Goal: Task Accomplishment & Management: Use online tool/utility

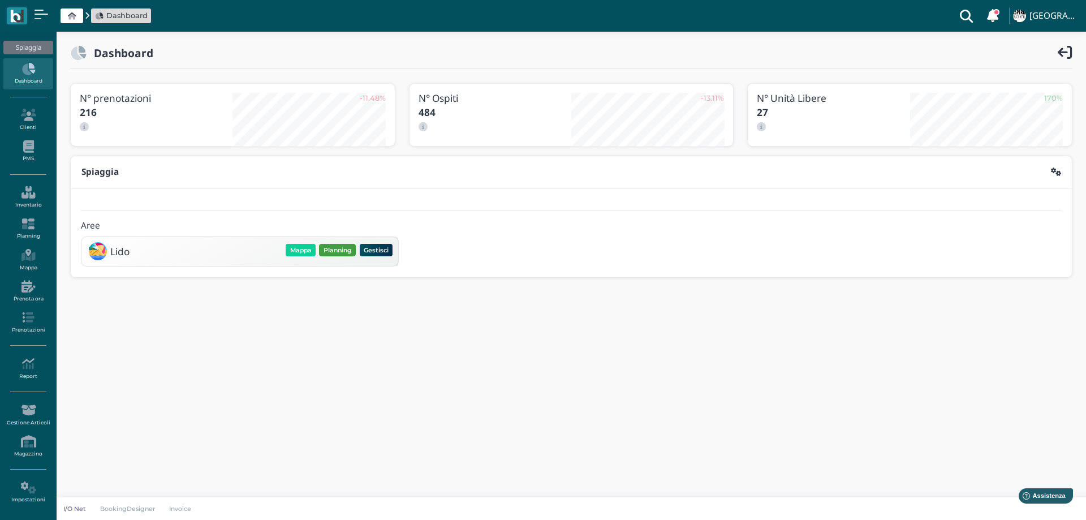
click at [340, 246] on button "Planning" at bounding box center [337, 250] width 37 height 12
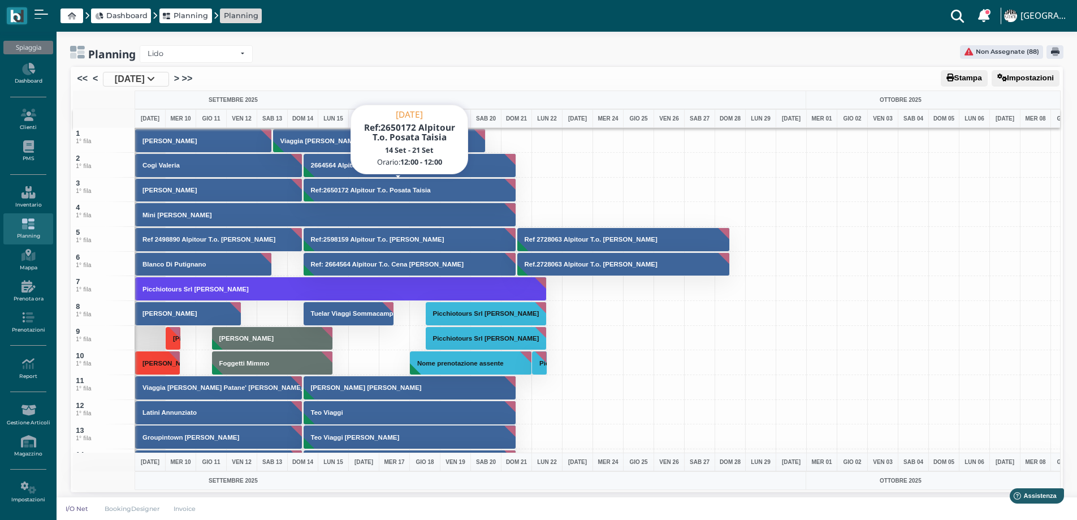
click at [360, 187] on h3 "Ref:2650172 Alpitour T.o. Posata Taisia" at bounding box center [371, 190] width 129 height 7
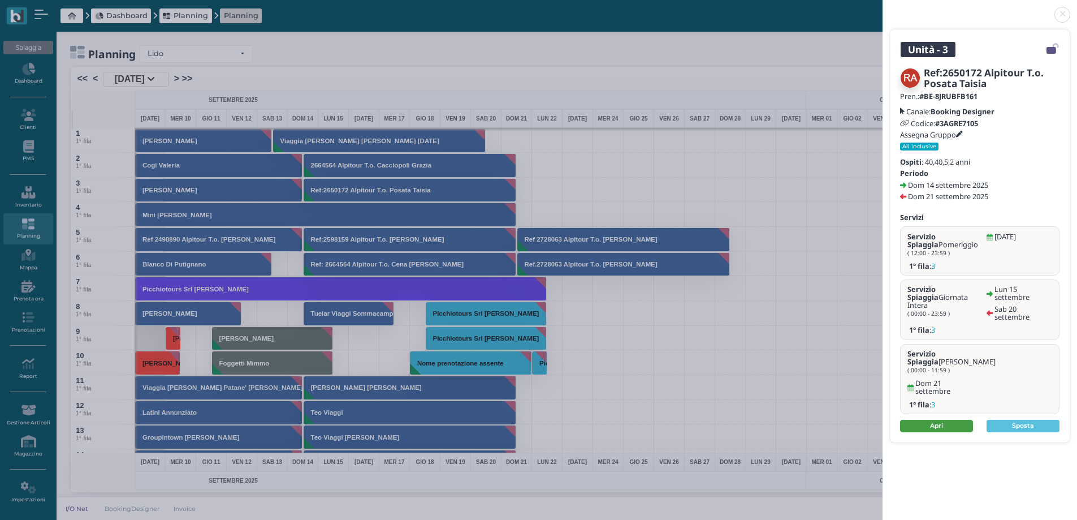
click at [912, 420] on link "Apri" at bounding box center [936, 426] width 73 height 12
click at [883, 8] on link at bounding box center [883, 8] width 0 height 0
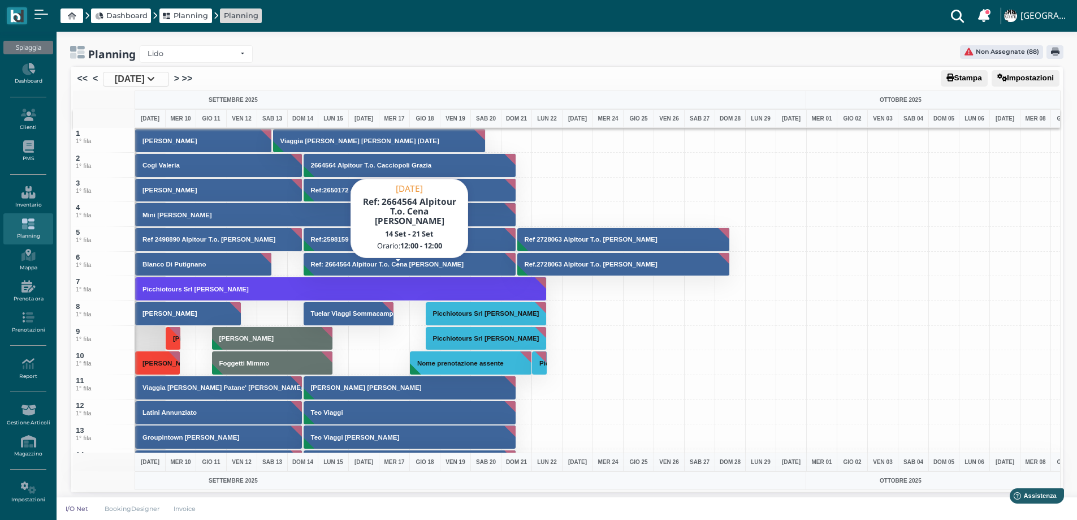
click at [350, 262] on h3 "Ref: 2664564 Alpitour T.o. Cena Daniele" at bounding box center [388, 264] width 162 height 7
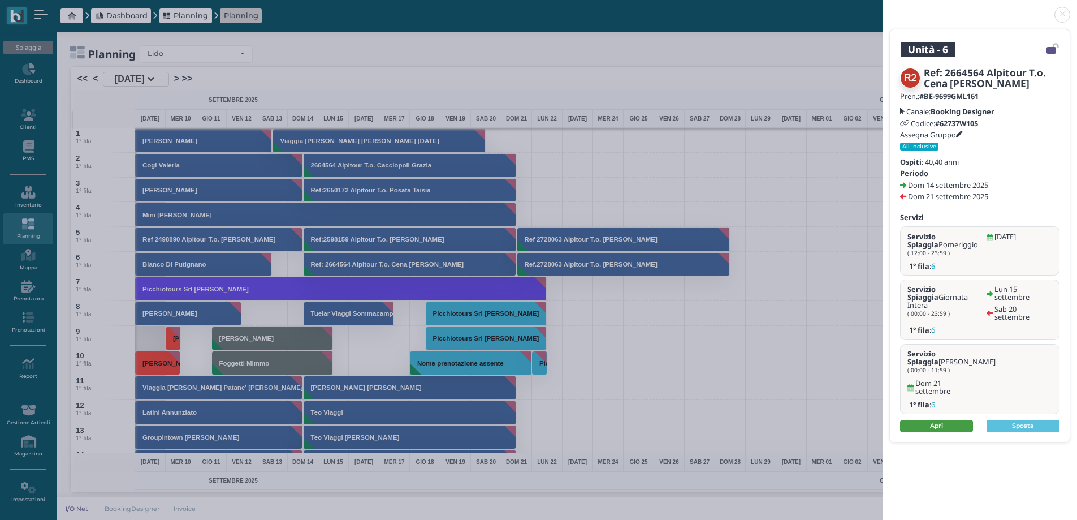
click at [941, 420] on link "Apri" at bounding box center [936, 426] width 73 height 12
click at [883, 8] on link at bounding box center [883, 8] width 0 height 0
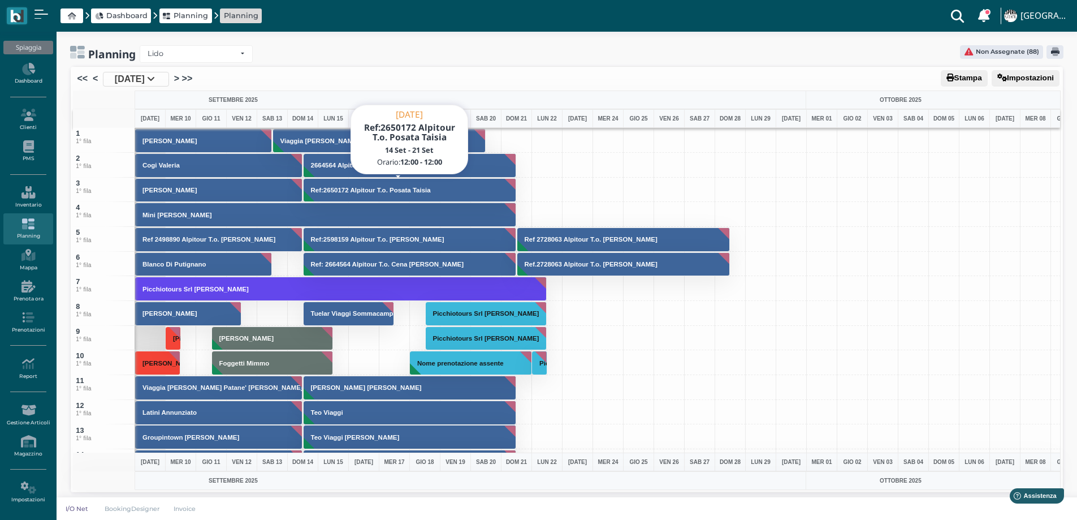
click at [353, 190] on h3 "Ref:2650172 Alpitour T.o. Posata Taisia" at bounding box center [371, 190] width 129 height 7
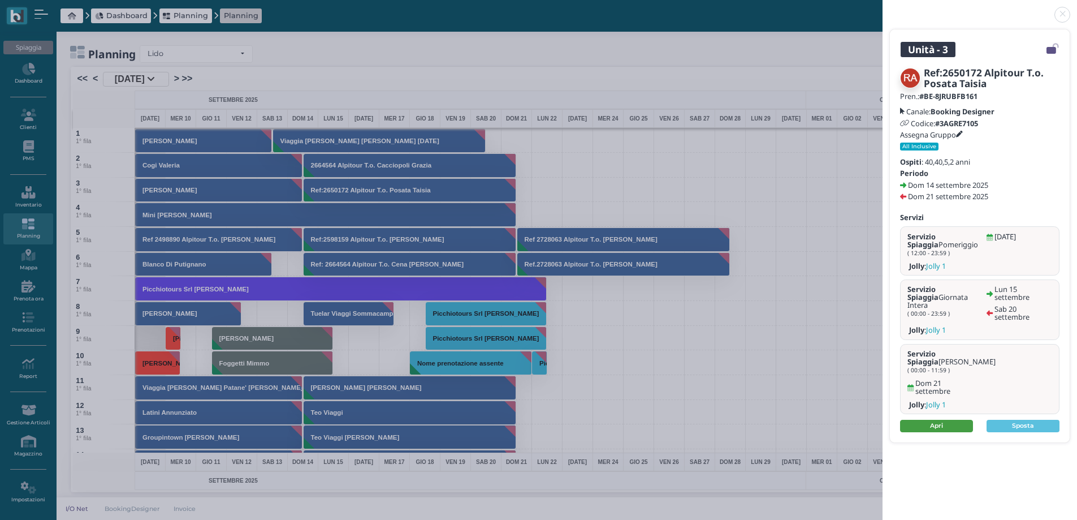
click at [927, 420] on link "Apri" at bounding box center [936, 426] width 73 height 12
click at [883, 8] on link at bounding box center [883, 8] width 0 height 0
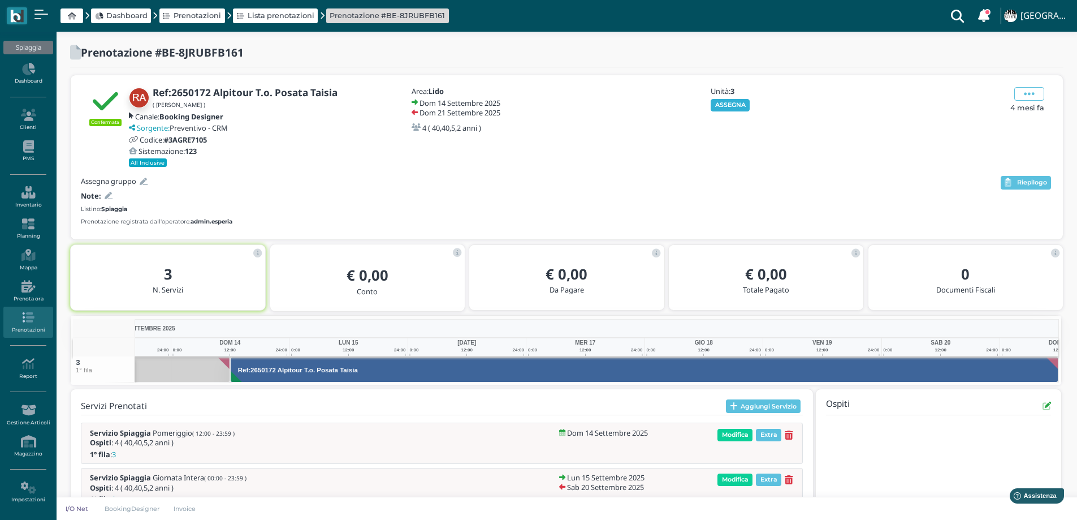
click at [722, 106] on button "ASSEGNA" at bounding box center [730, 105] width 39 height 12
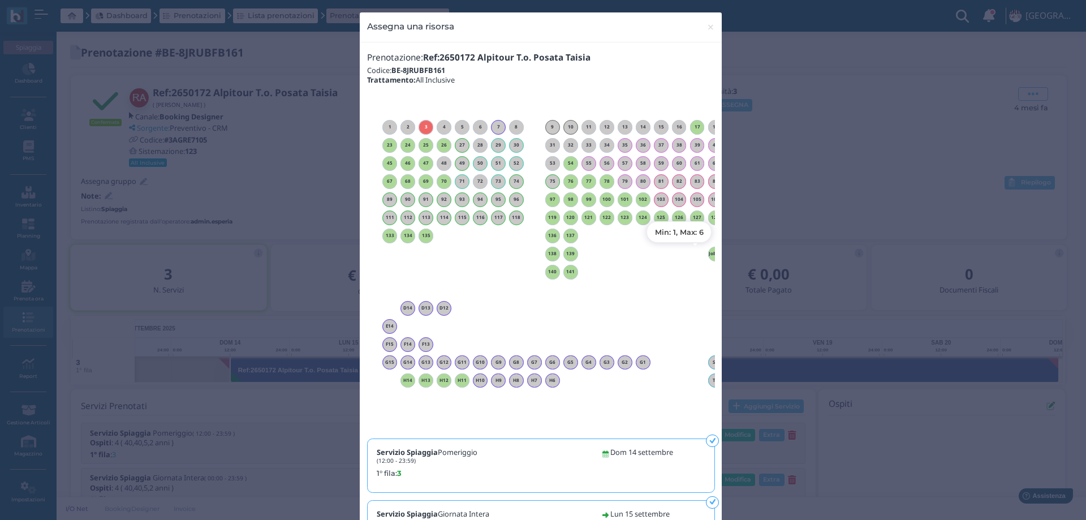
click at [708, 251] on h6 "Jolly 1" at bounding box center [715, 253] width 15 height 5
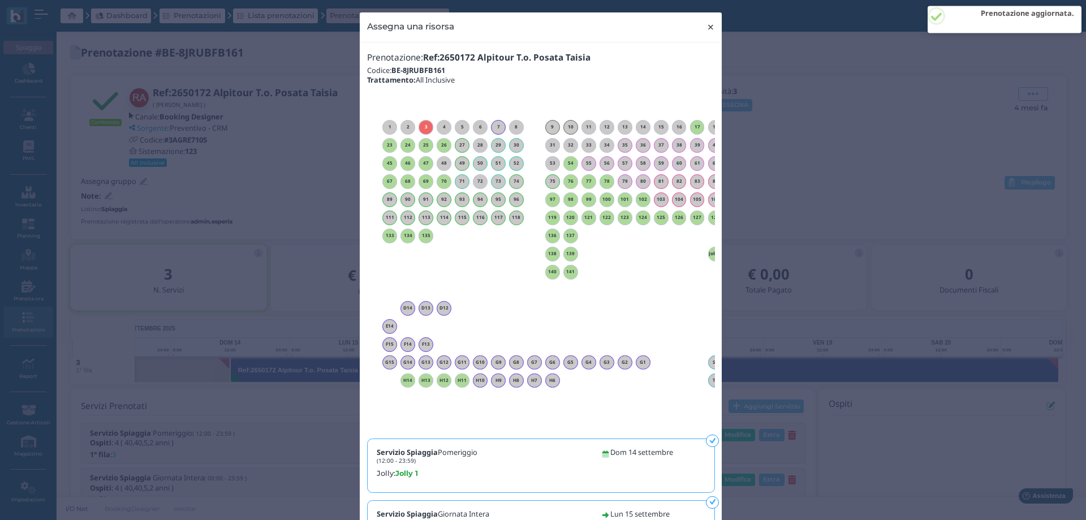
click at [706, 28] on span "×" at bounding box center [710, 27] width 8 height 15
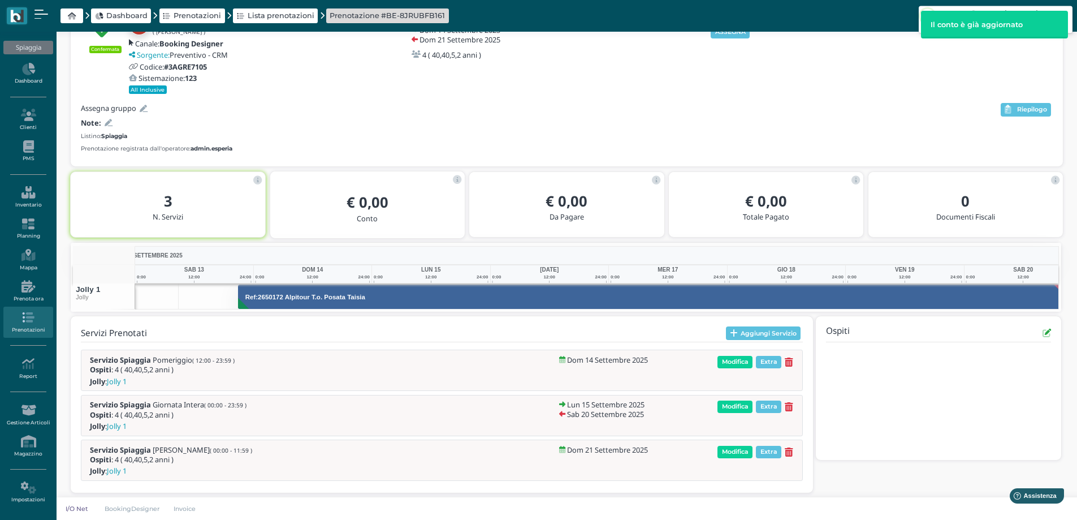
scroll to position [0, 83]
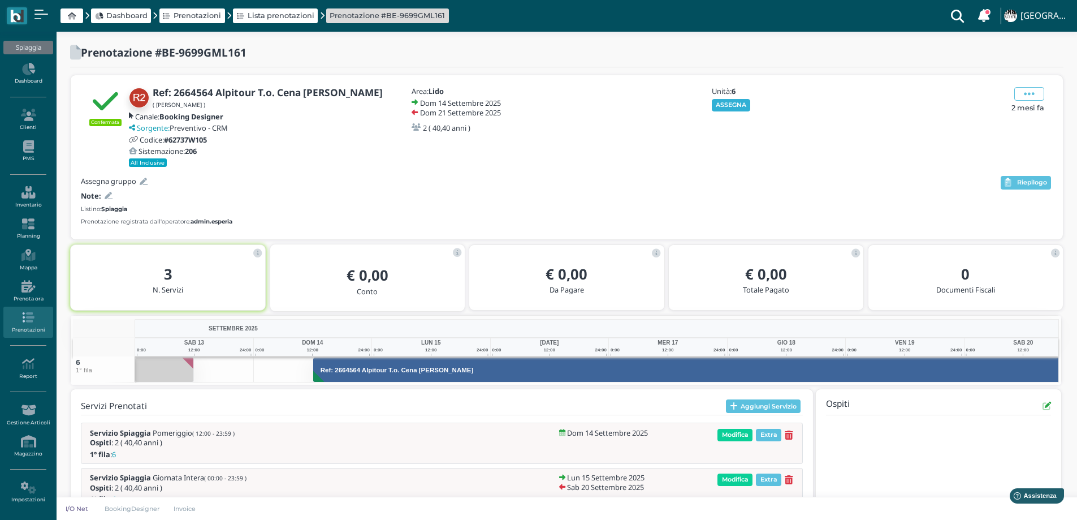
click at [723, 109] on div "Unità: 6 ASSEGNA" at bounding box center [771, 127] width 136 height 80
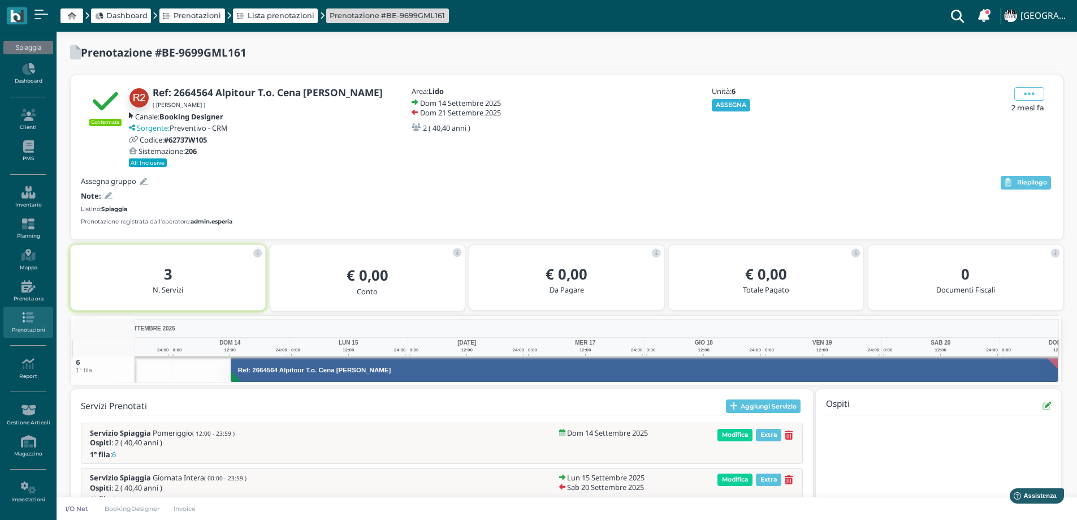
click at [719, 99] on button "ASSEGNA" at bounding box center [731, 105] width 39 height 12
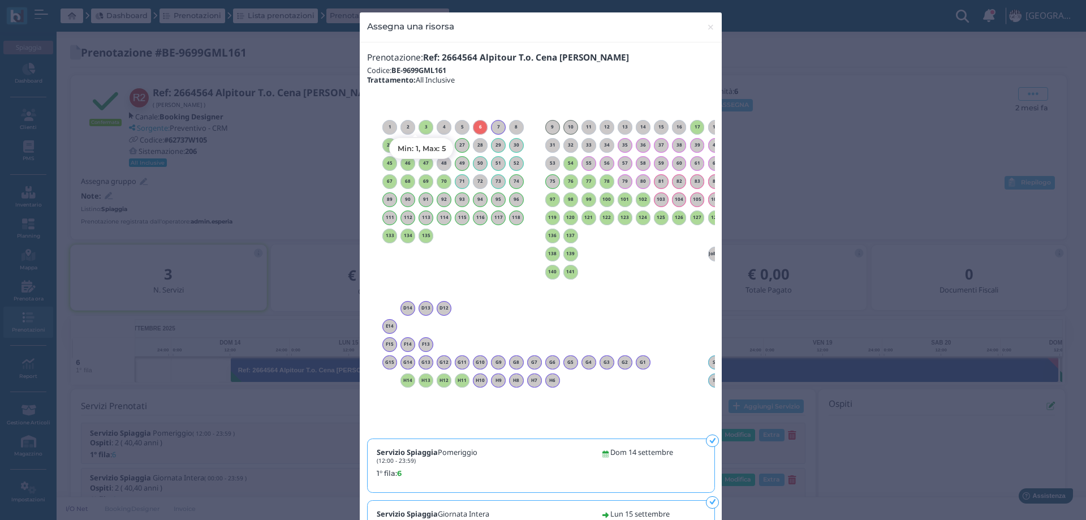
click at [424, 125] on h6 "3" at bounding box center [426, 126] width 15 height 5
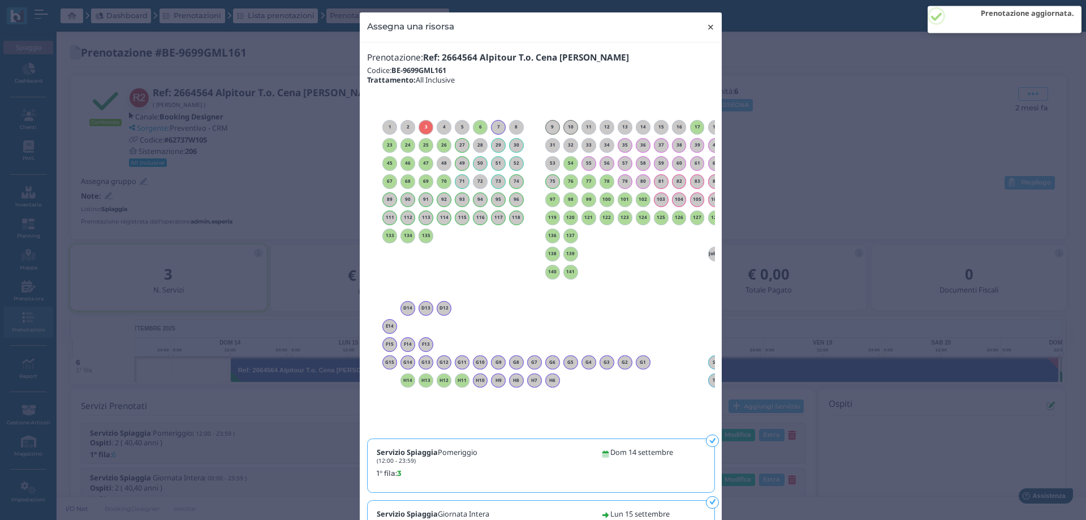
click at [708, 28] on span "×" at bounding box center [710, 27] width 8 height 15
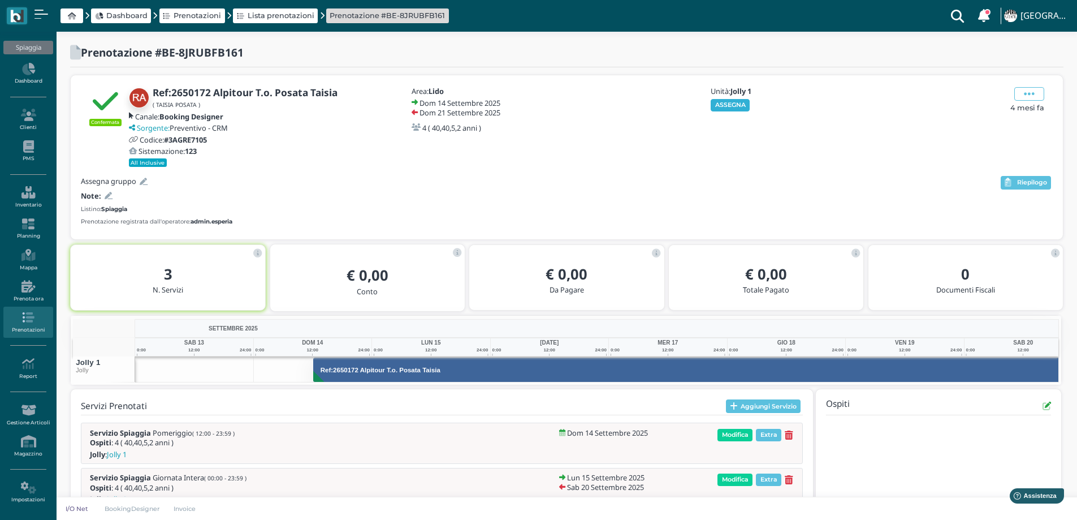
scroll to position [0, 83]
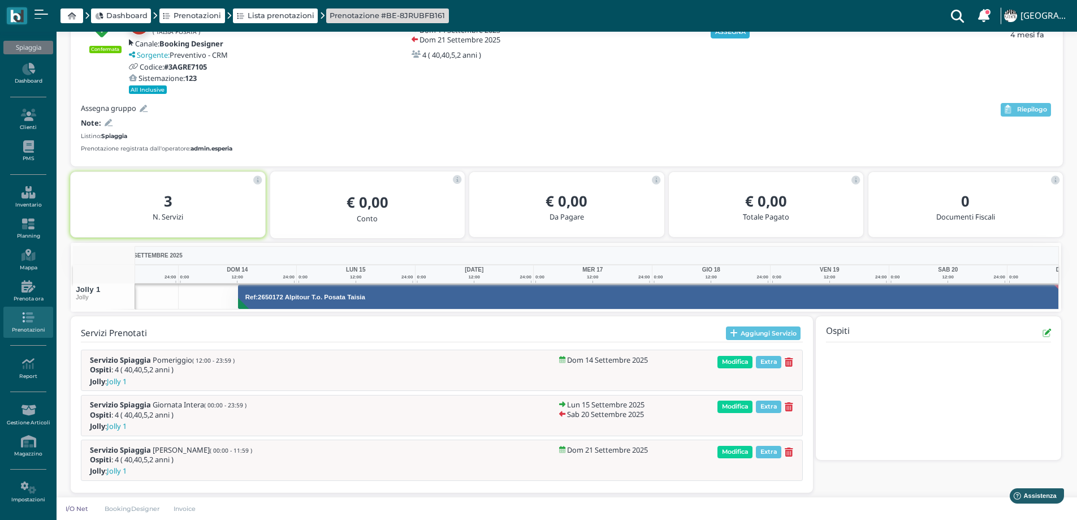
click at [733, 102] on div "Confermata Ref:2650172 Alpitour T.o. Posata Taisia ( TAISIA POSATA ) Canale: Bo…" at bounding box center [567, 84] width 993 height 164
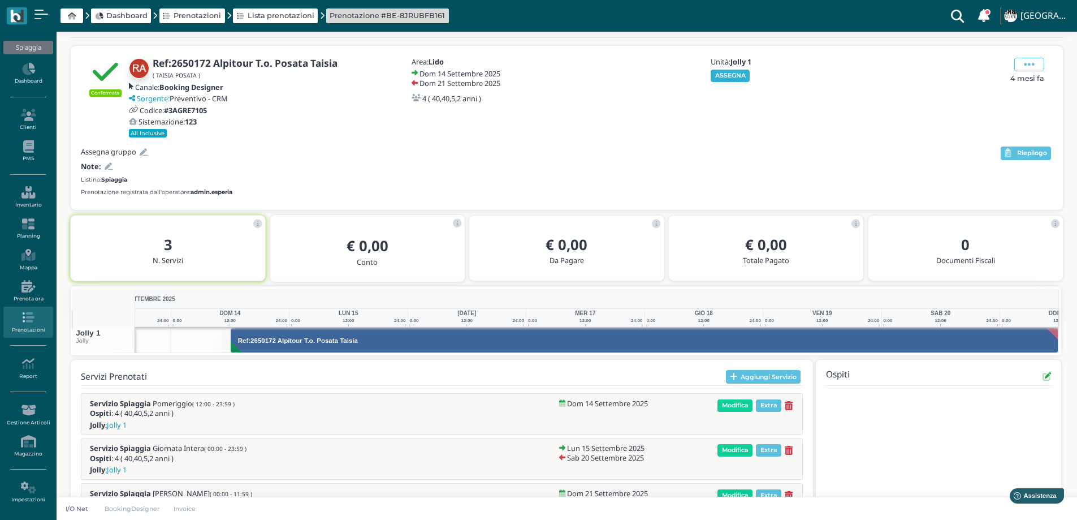
scroll to position [0, 0]
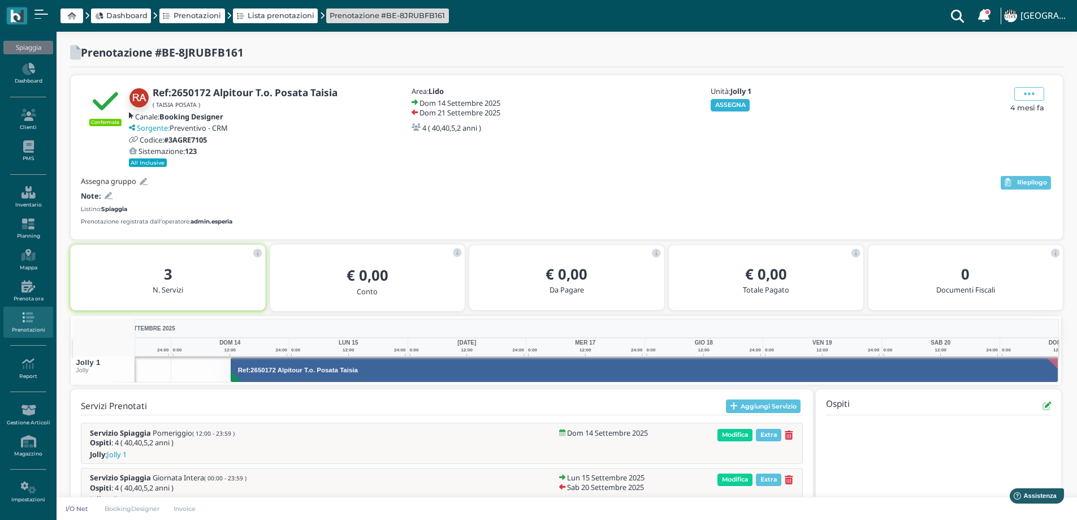
click at [730, 104] on button "ASSEGNA" at bounding box center [730, 105] width 39 height 12
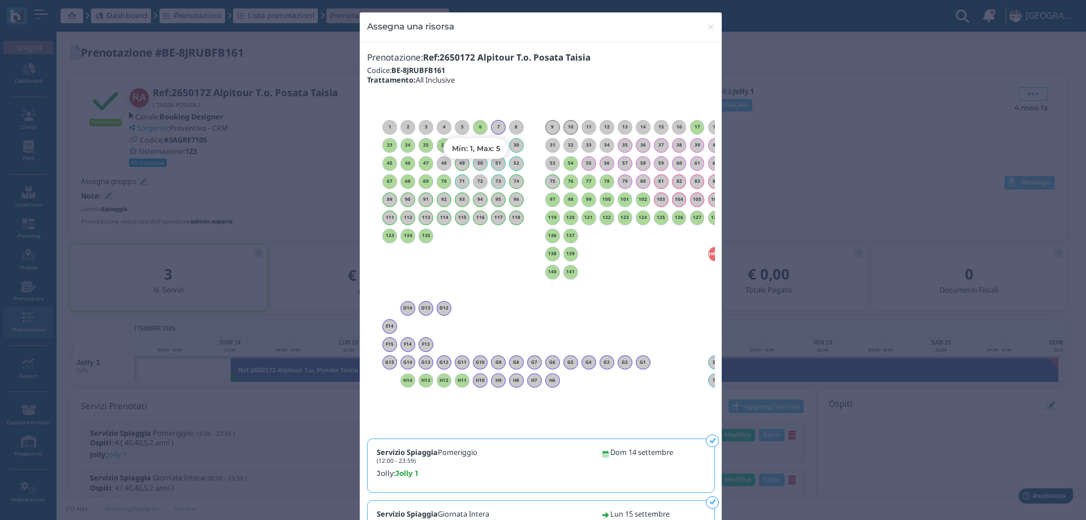
click at [478, 126] on h6 "6" at bounding box center [480, 126] width 15 height 5
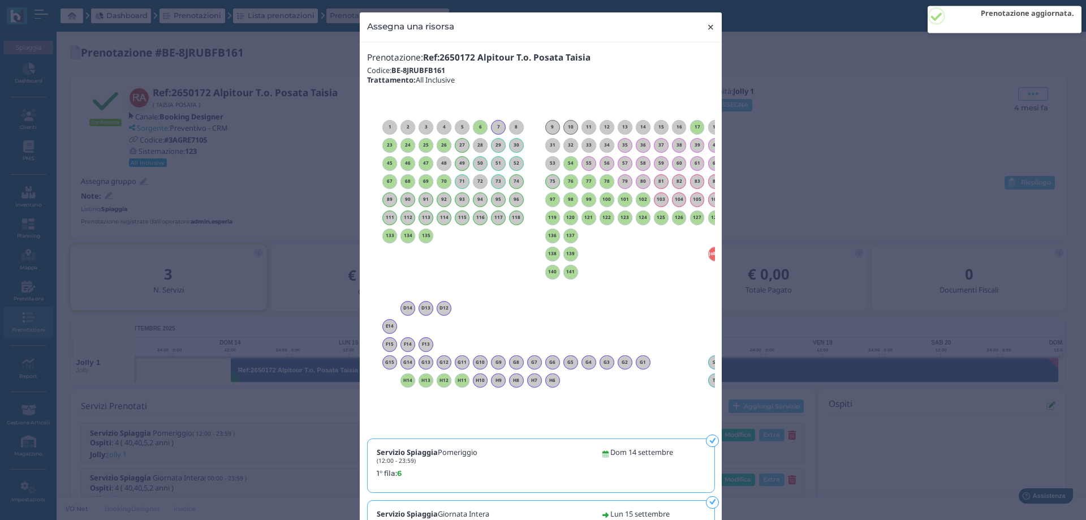
click at [706, 24] on span "×" at bounding box center [710, 27] width 8 height 15
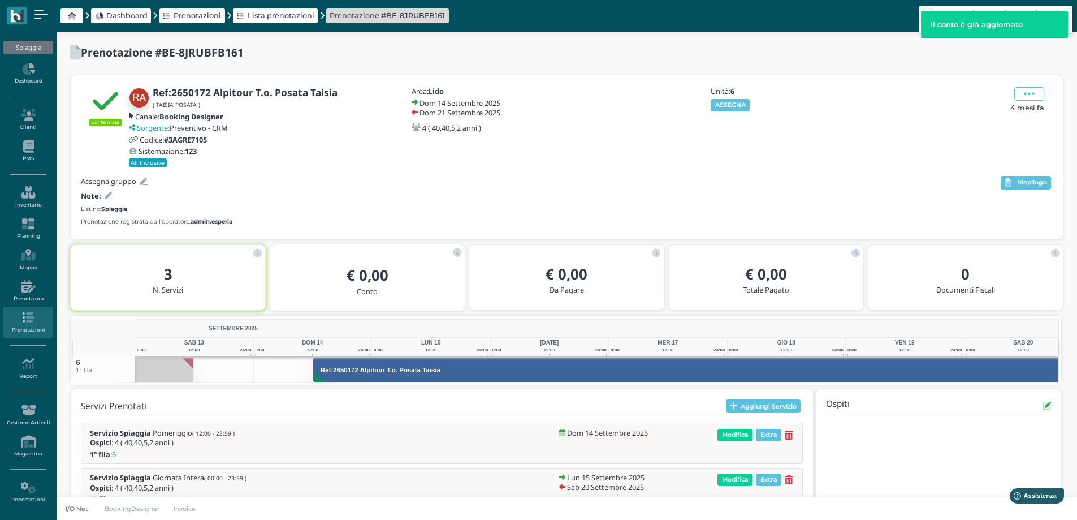
scroll to position [0, 83]
